Goal: Transaction & Acquisition: Subscribe to service/newsletter

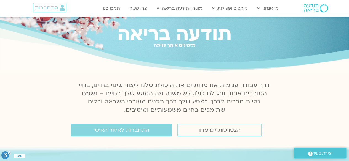
scroll to position [18, 0]
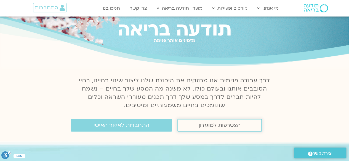
click at [191, 125] on link "הצטרפות למועדון" at bounding box center [219, 125] width 84 height 13
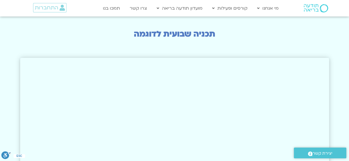
scroll to position [910, 0]
